Goal: Task Accomplishment & Management: Use online tool/utility

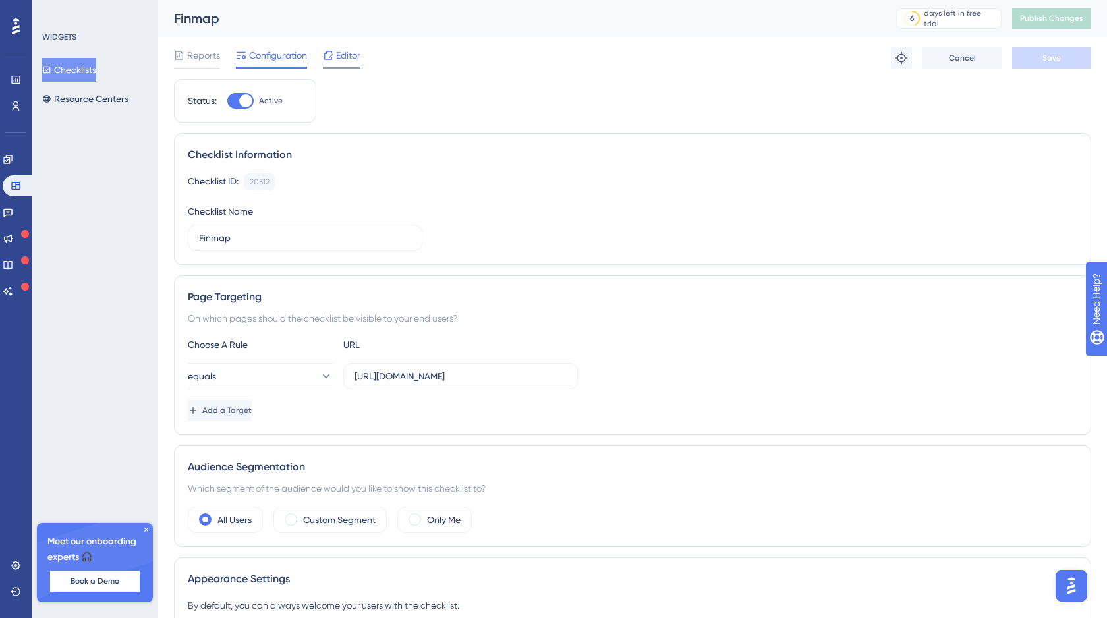
click at [345, 60] on span "Editor" at bounding box center [348, 55] width 24 height 16
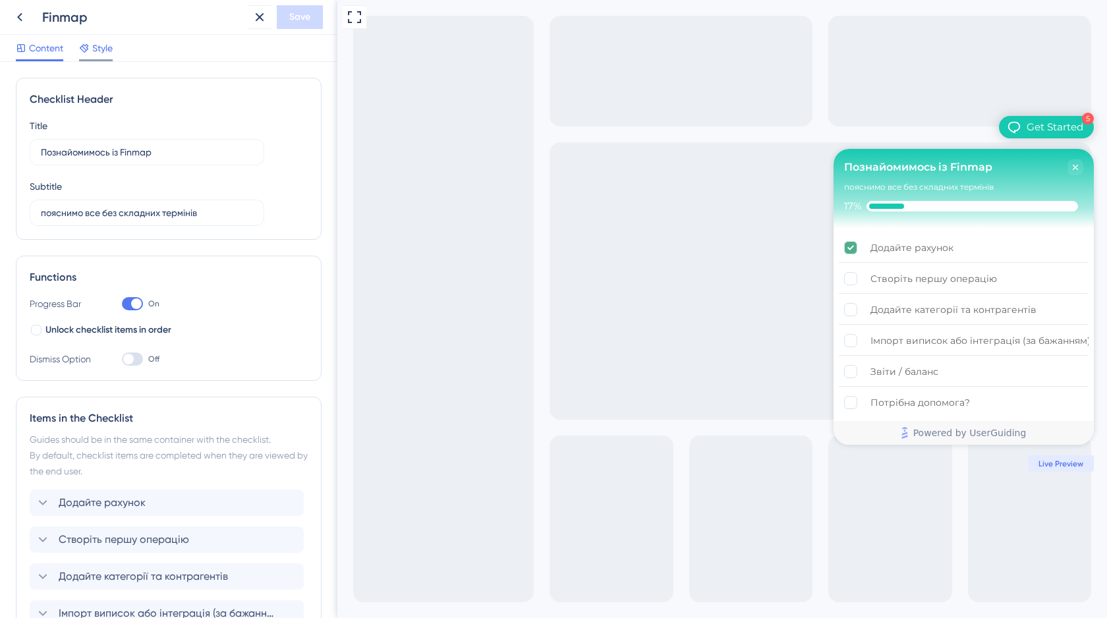
click at [92, 49] on span "Style" at bounding box center [102, 48] width 20 height 16
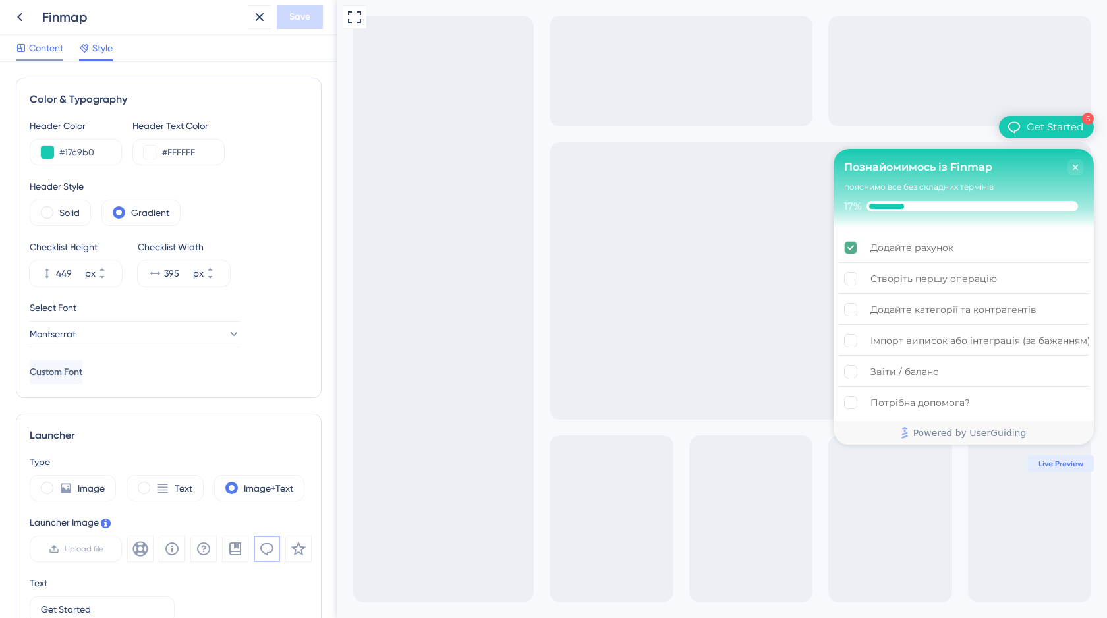
click at [43, 55] on span "Content" at bounding box center [46, 48] width 34 height 16
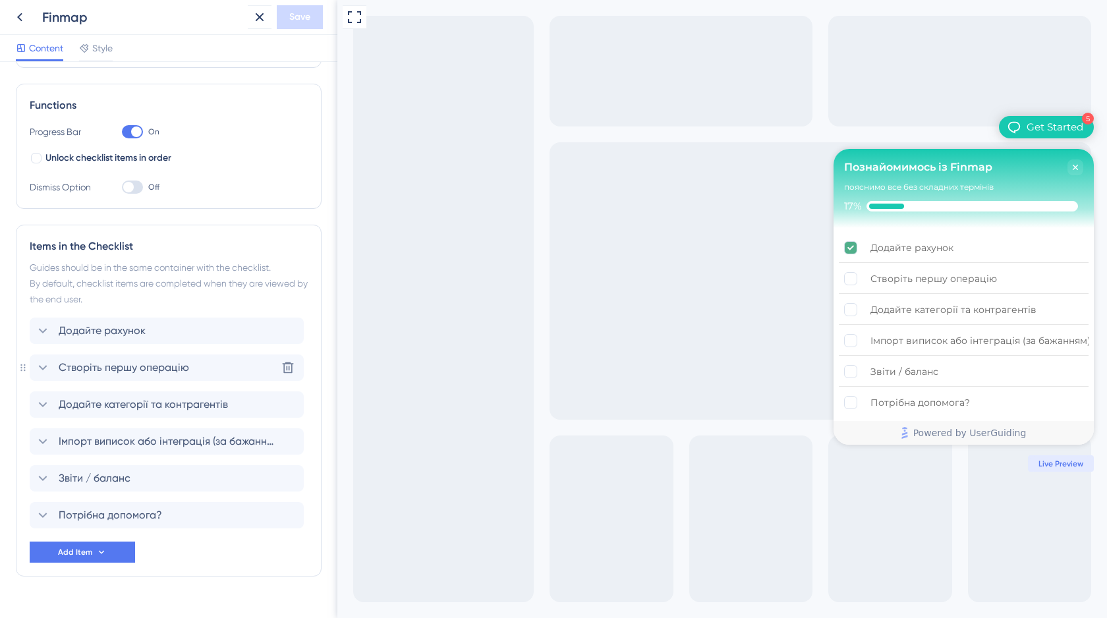
scroll to position [199, 0]
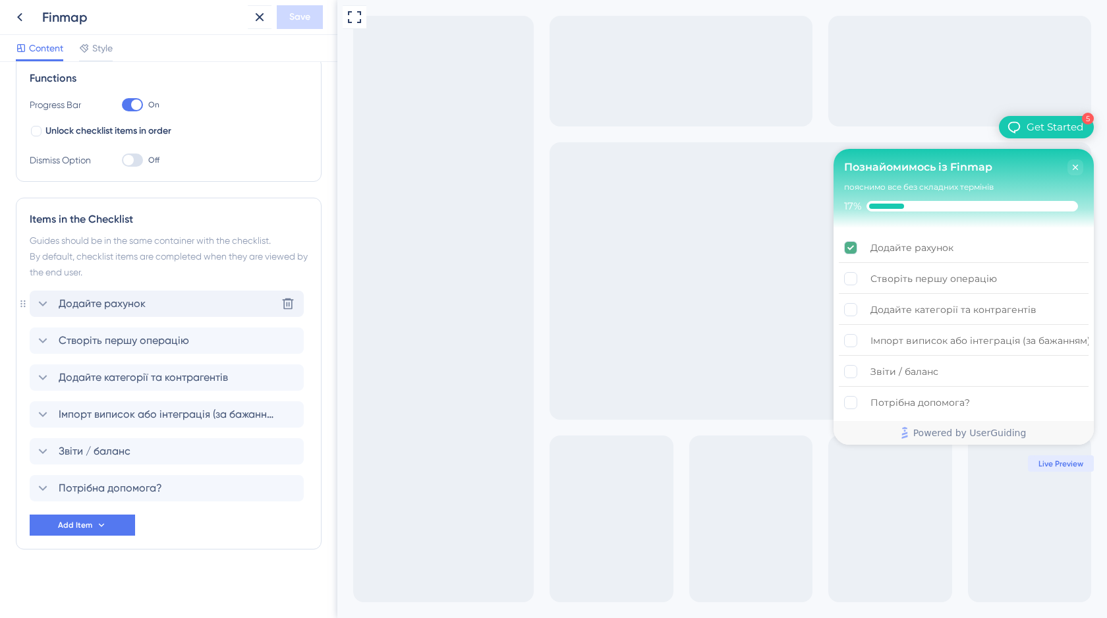
click at [113, 308] on span "Додайте рахунок" at bounding box center [102, 304] width 87 height 16
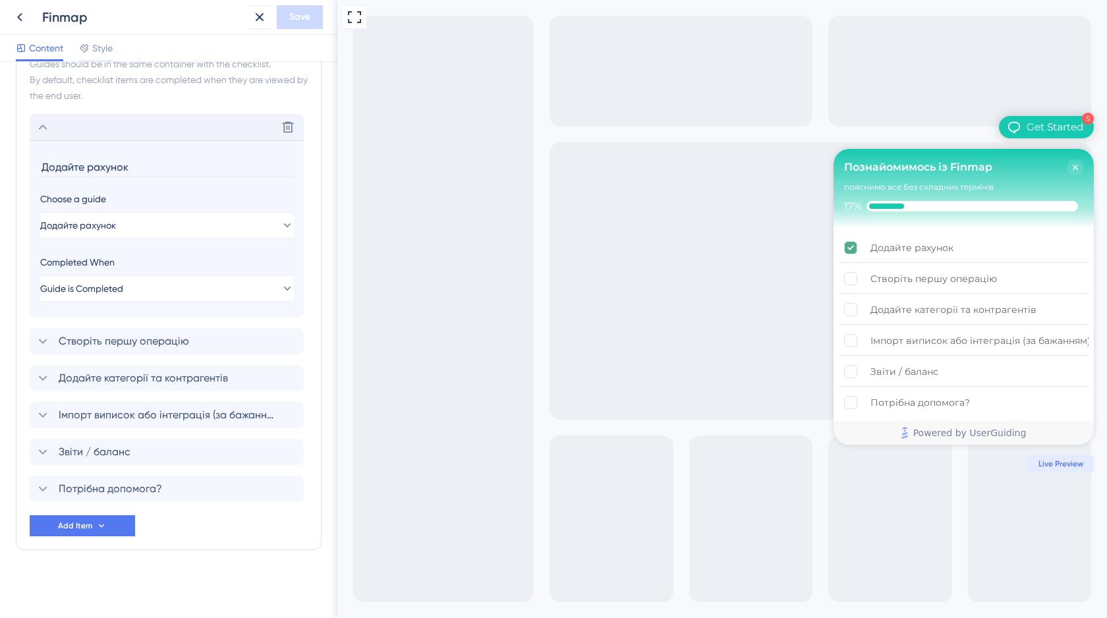
scroll to position [376, 0]
click at [17, 16] on icon at bounding box center [20, 17] width 16 height 16
